Goal: Obtain resource: Obtain resource

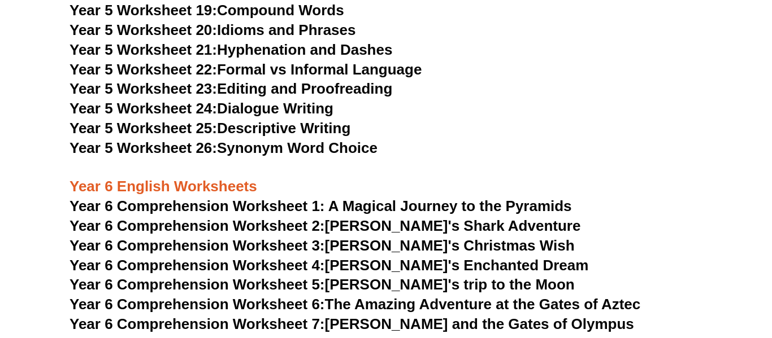
scroll to position [6083, 0]
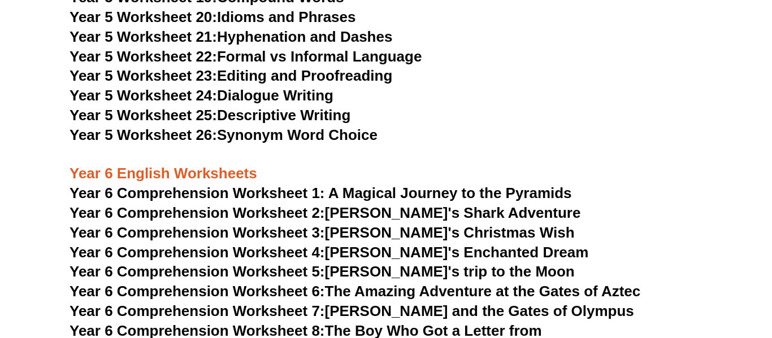
click at [254, 113] on link "Year 5 Worksheet 25: Descriptive Writing" at bounding box center [209, 115] width 281 height 17
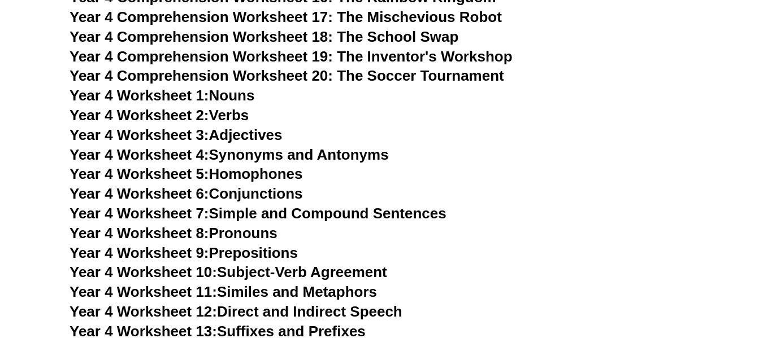
scroll to position [4928, 0]
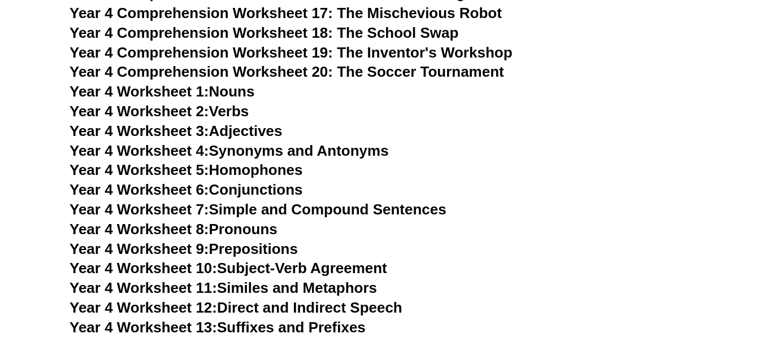
click at [208, 98] on span "Year 4 Worksheet 1:" at bounding box center [139, 91] width 140 height 17
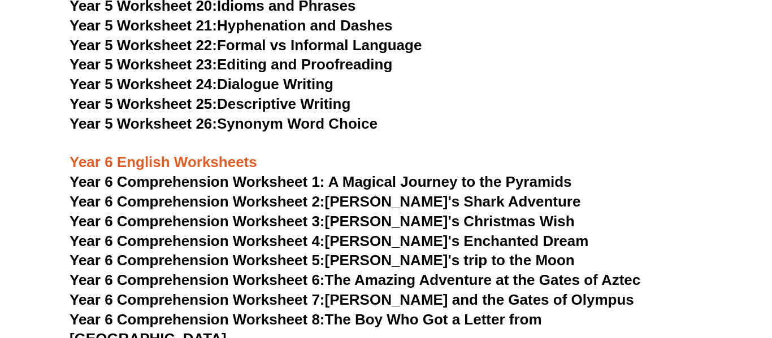
scroll to position [6099, 0]
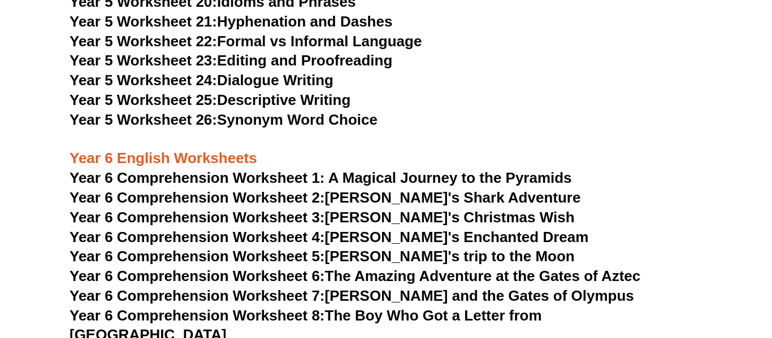
click at [403, 177] on span "Year 6 Comprehension Worksheet 1: A Magical Journey to the Pyramids" at bounding box center [320, 177] width 502 height 17
click at [332, 201] on link "Year 6 Comprehension Worksheet 2: [PERSON_NAME]'s Shark Adventure" at bounding box center [324, 197] width 511 height 17
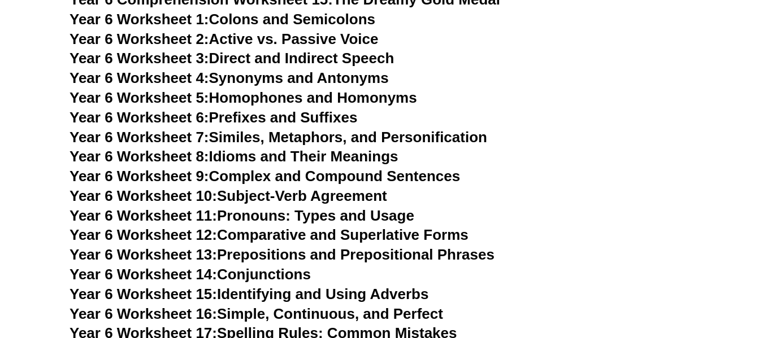
scroll to position [6587, 0]
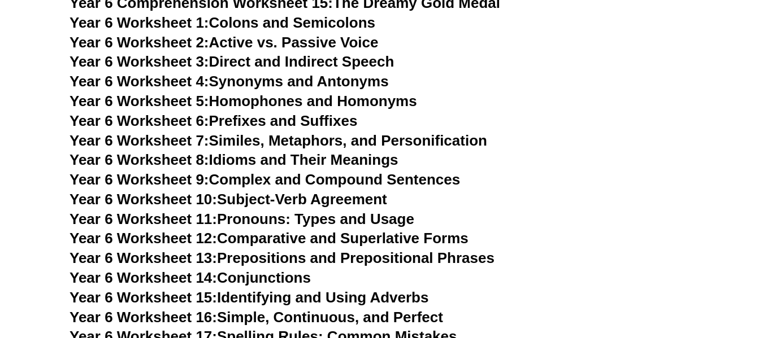
click at [267, 151] on link "Year 6 Worksheet 8: Idioms and Their Meanings" at bounding box center [233, 159] width 328 height 17
